Goal: Transaction & Acquisition: Purchase product/service

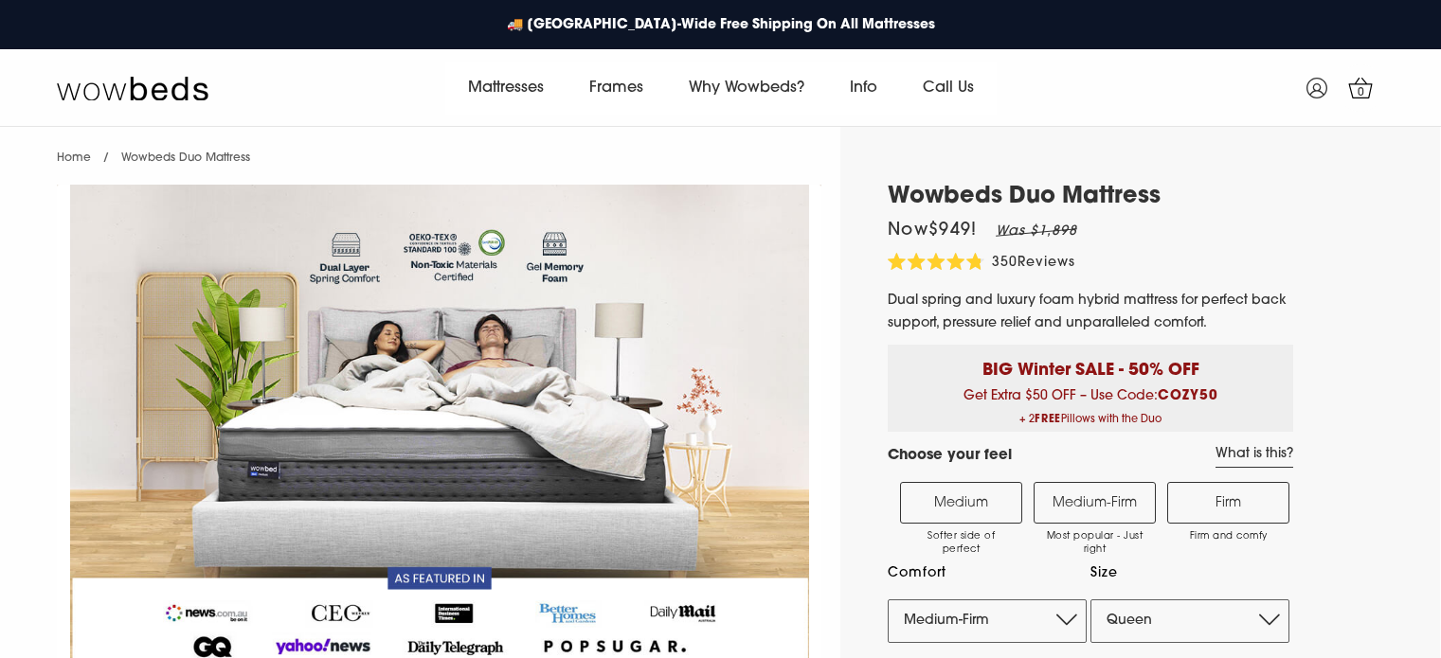
select select "Queen"
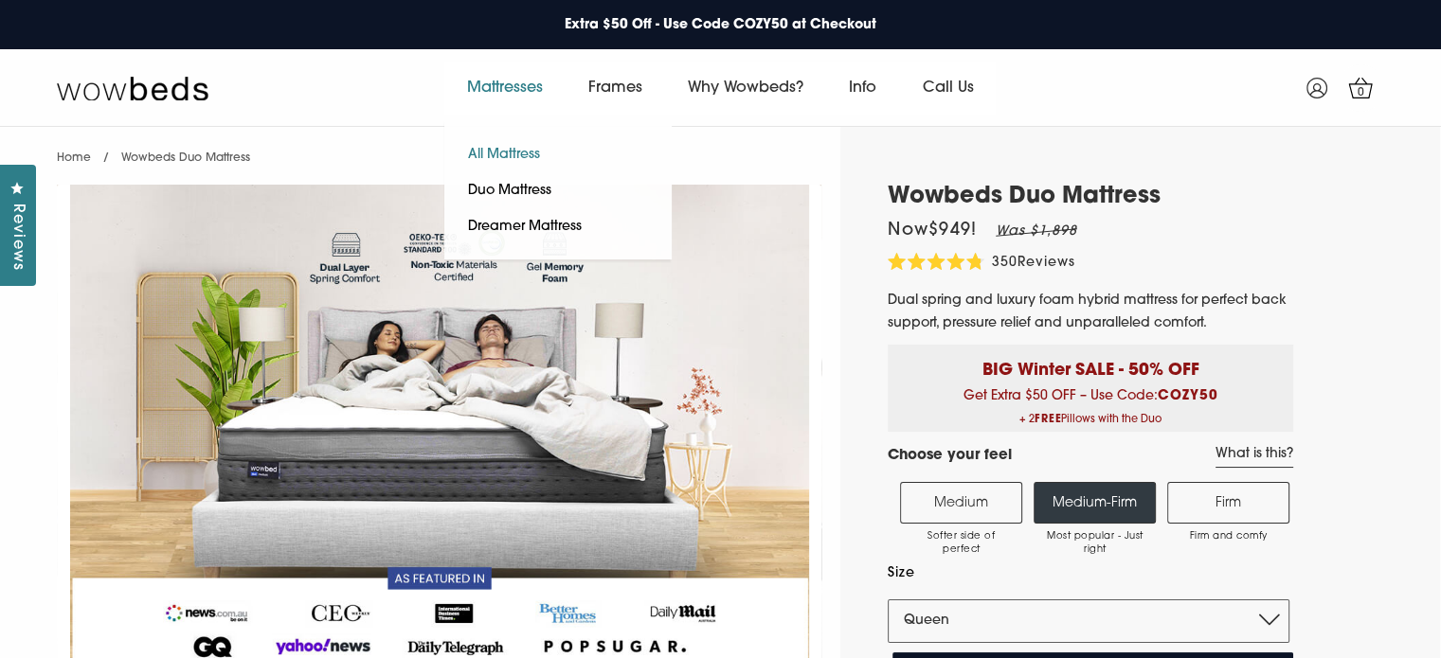
click at [521, 153] on link "All Mattress" at bounding box center [503, 155] width 119 height 36
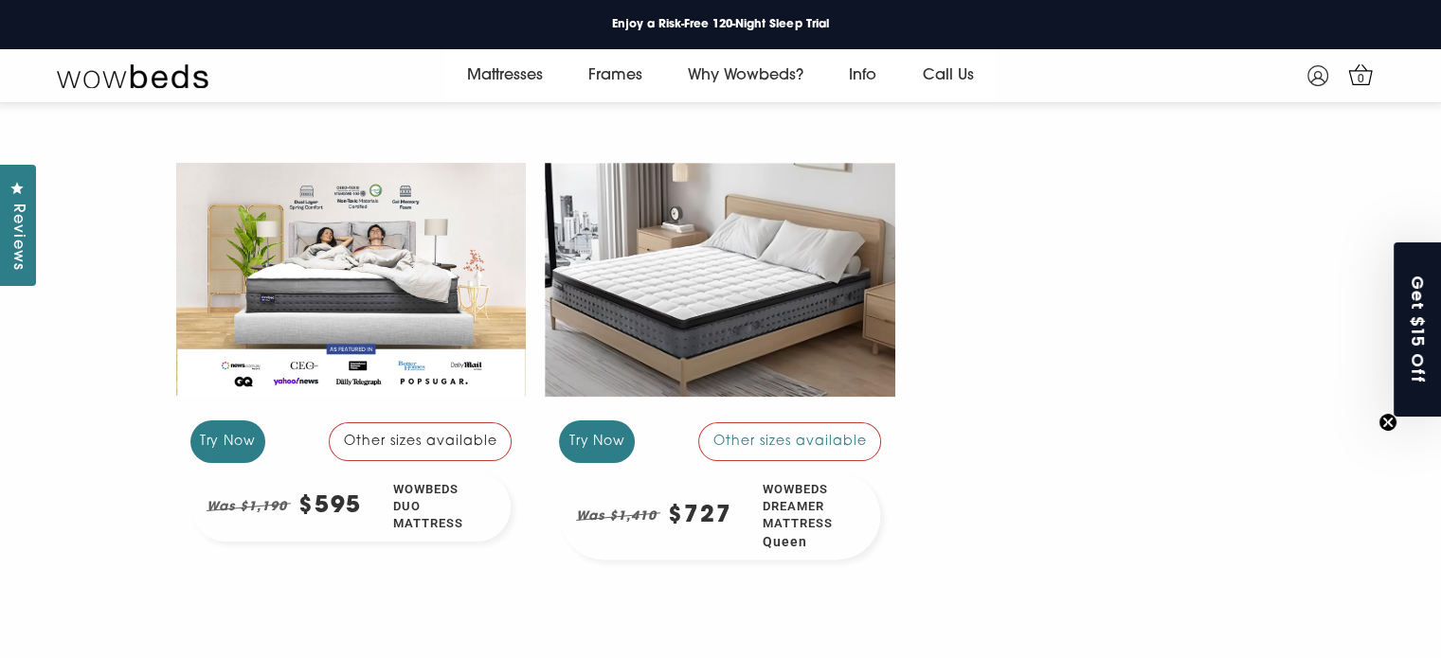
scroll to position [341, 0]
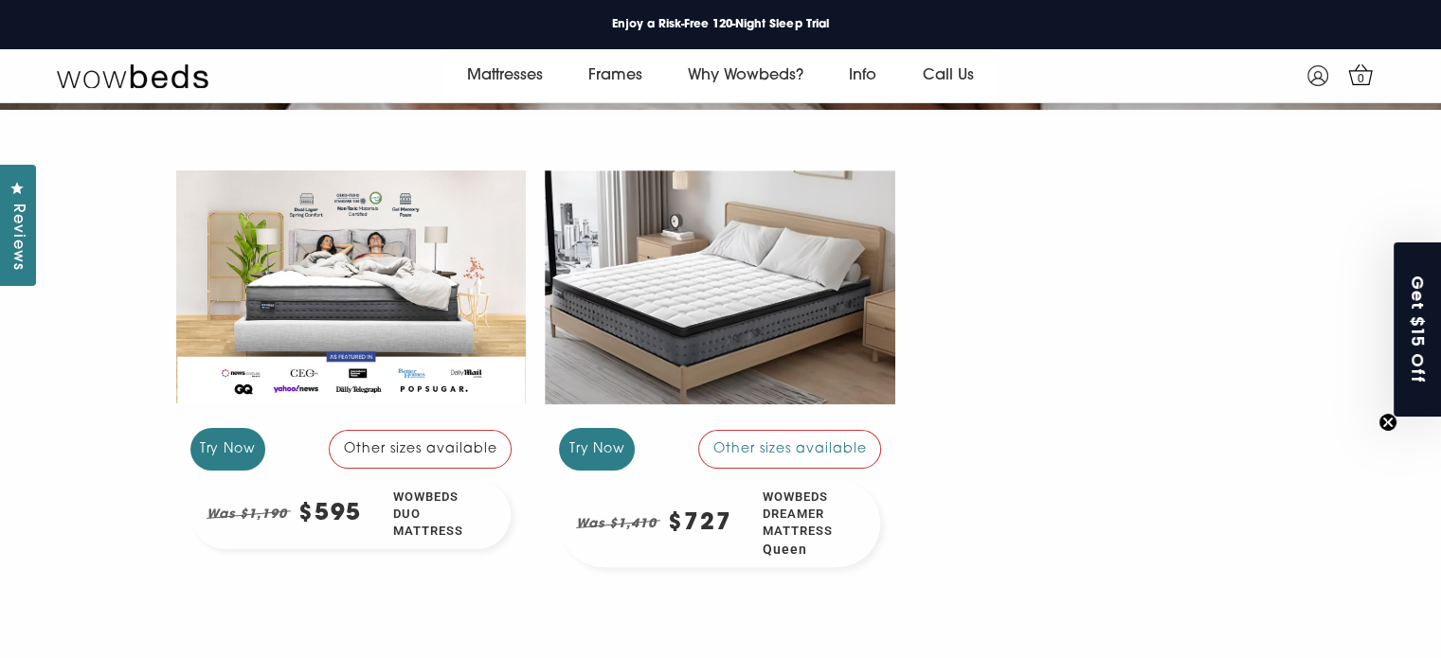
click at [398, 215] on div at bounding box center [351, 286] width 350 height 262
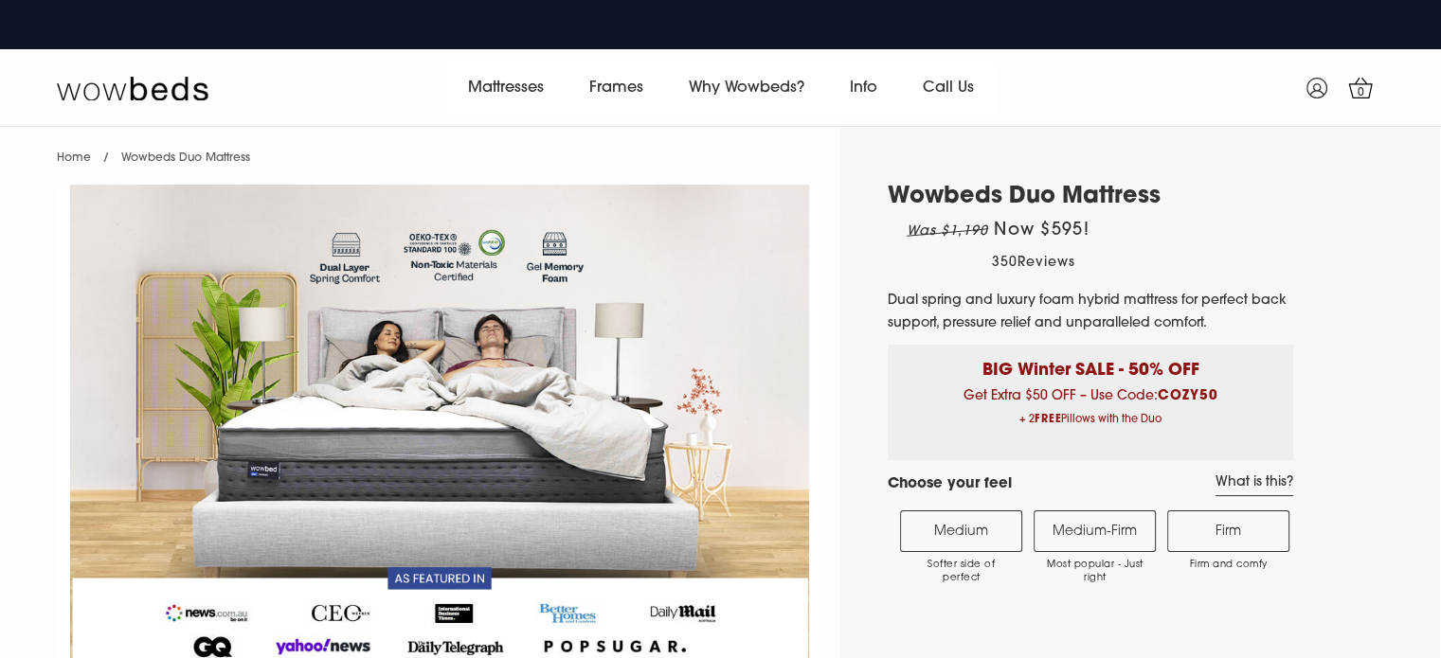
select select "Medium-Firm"
select select "Queen"
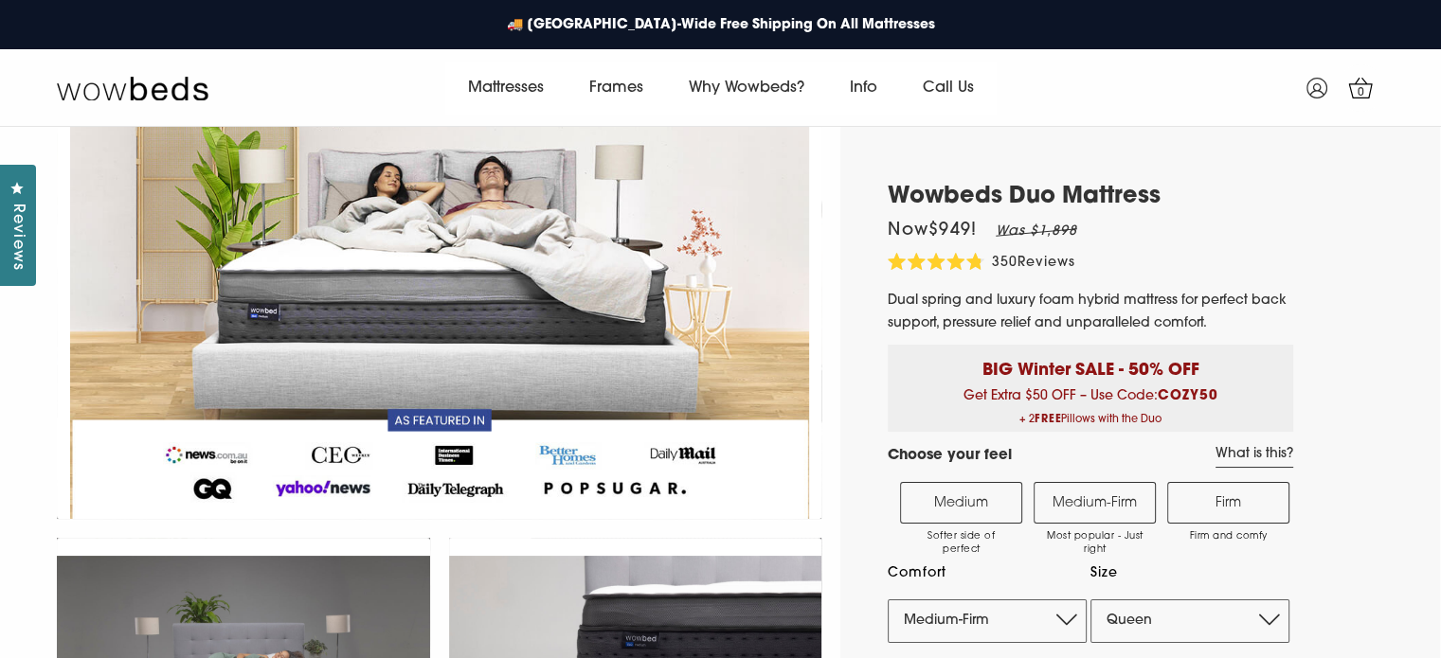
click at [943, 507] on label "Medium Softer side of perfect" at bounding box center [961, 503] width 122 height 42
click at [0, 0] on input "Medium Softer side of perfect" at bounding box center [0, 0] width 0 height 0
select select "Medium"
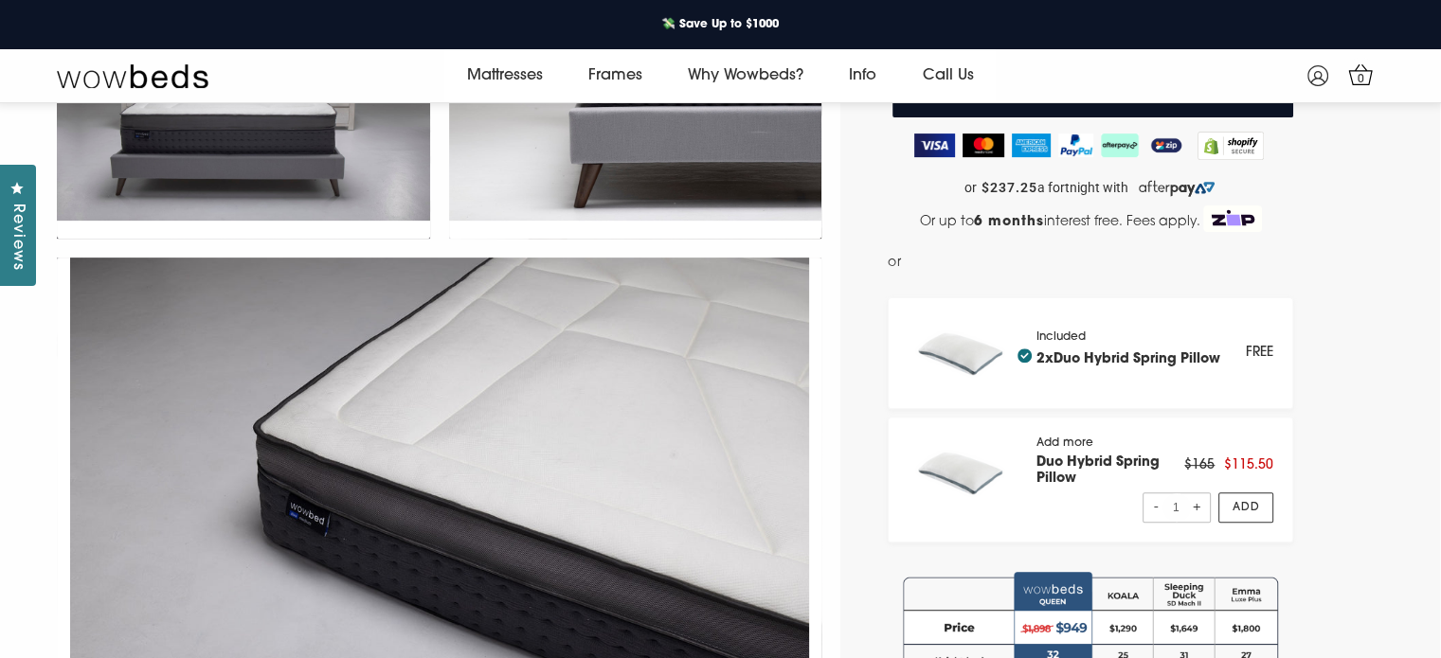
scroll to position [563, 0]
